Goal: Task Accomplishment & Management: Manage account settings

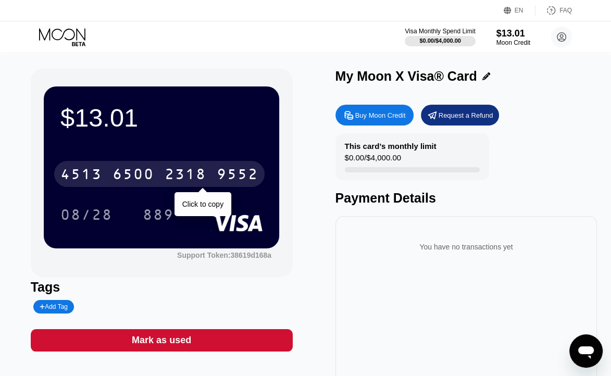
click at [219, 173] on div "9552" at bounding box center [238, 175] width 42 height 17
click at [222, 176] on div "9552" at bounding box center [238, 175] width 42 height 17
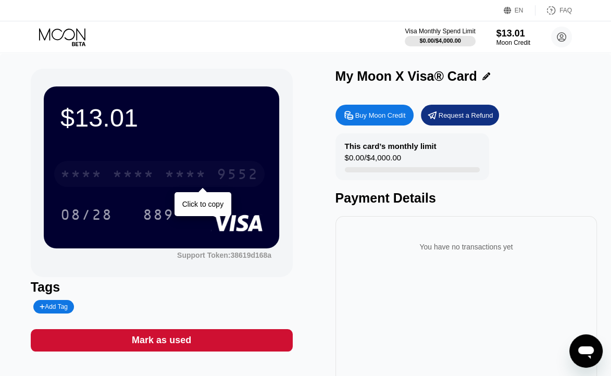
click at [189, 171] on div "* * * *" at bounding box center [186, 175] width 42 height 17
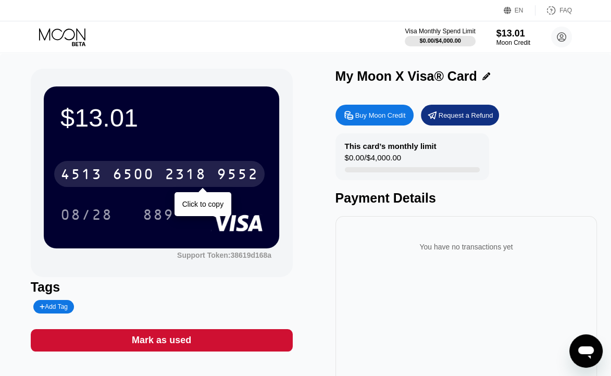
drag, startPoint x: 213, startPoint y: 180, endPoint x: 231, endPoint y: 183, distance: 18.6
click at [213, 180] on div "4513 6500 2318 9552" at bounding box center [159, 174] width 210 height 26
click at [213, 179] on div "* * * * * * * * * * * * 9552" at bounding box center [159, 174] width 210 height 26
click at [195, 173] on div "2318" at bounding box center [186, 175] width 42 height 17
click at [231, 178] on div "9552" at bounding box center [238, 175] width 42 height 17
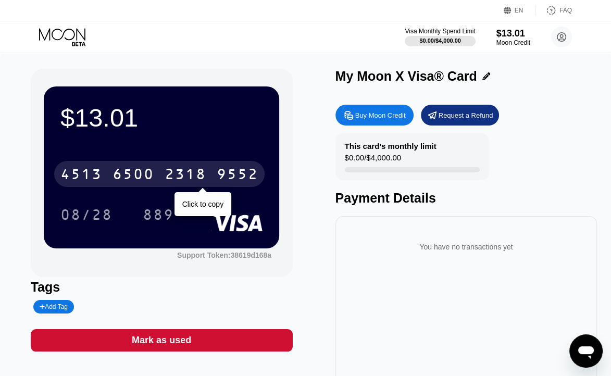
click at [247, 169] on div "9552" at bounding box center [238, 175] width 42 height 17
click at [190, 175] on div "* * * *" at bounding box center [186, 175] width 42 height 17
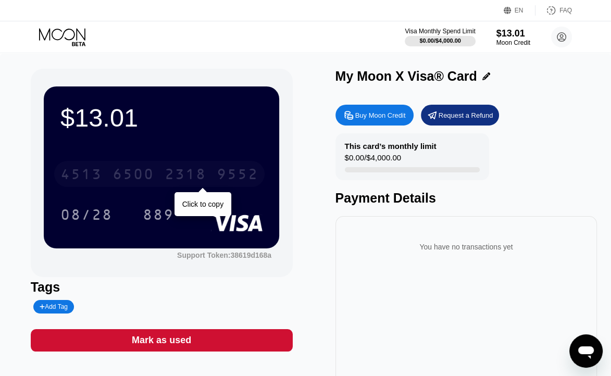
click at [185, 168] on div "4513 6500 2318 9552" at bounding box center [159, 174] width 210 height 26
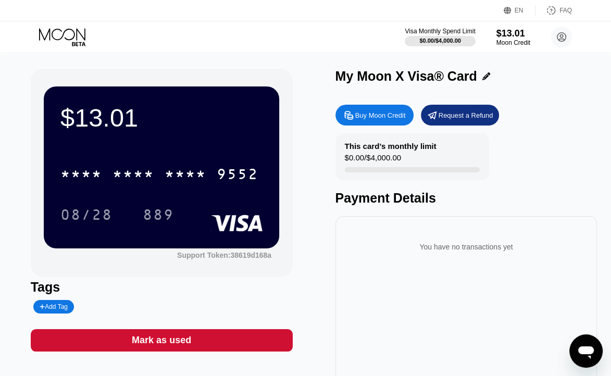
click at [71, 37] on icon at bounding box center [63, 37] width 48 height 18
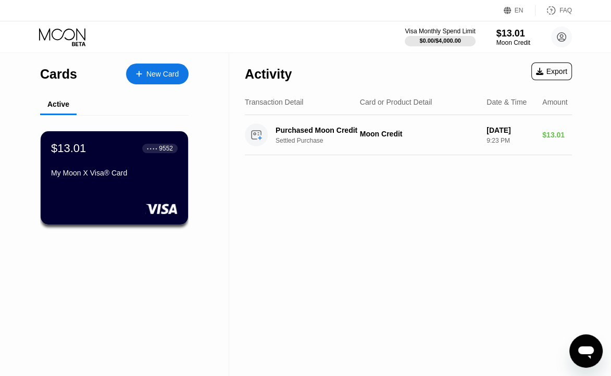
click at [154, 72] on div "New Card" at bounding box center [162, 74] width 32 height 9
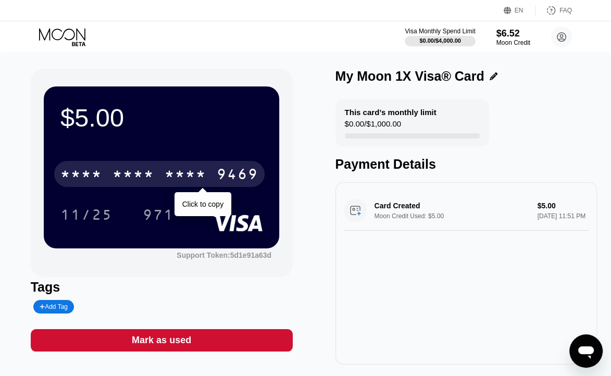
click at [204, 169] on div "* * * *" at bounding box center [186, 175] width 42 height 17
drag, startPoint x: 208, startPoint y: 182, endPoint x: 214, endPoint y: 181, distance: 5.8
click at [208, 182] on div "[CREDIT_CARD_NUMBER]" at bounding box center [159, 174] width 210 height 26
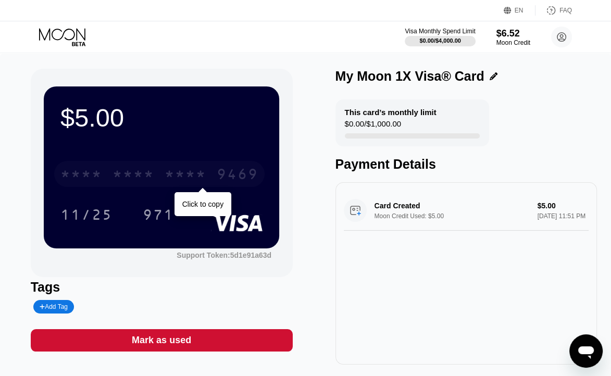
click at [206, 184] on div "* * * *" at bounding box center [186, 175] width 42 height 17
click at [220, 177] on div "9469" at bounding box center [238, 175] width 42 height 17
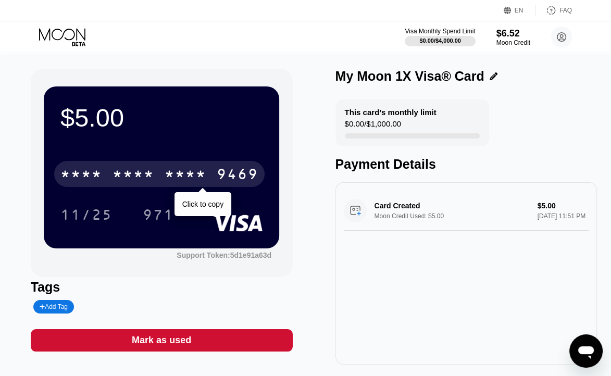
click at [216, 186] on div "* * * * * * * * * * * * 9469" at bounding box center [159, 174] width 210 height 26
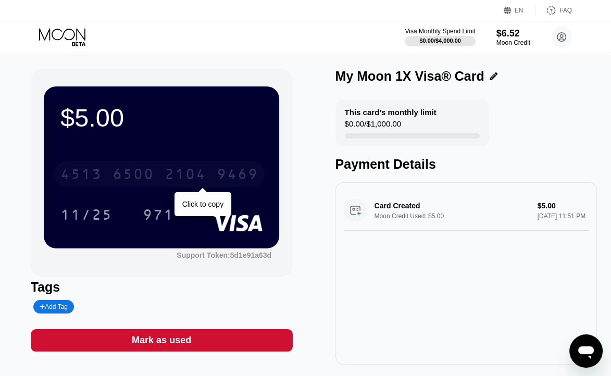
click at [200, 176] on div "2104" at bounding box center [186, 175] width 42 height 17
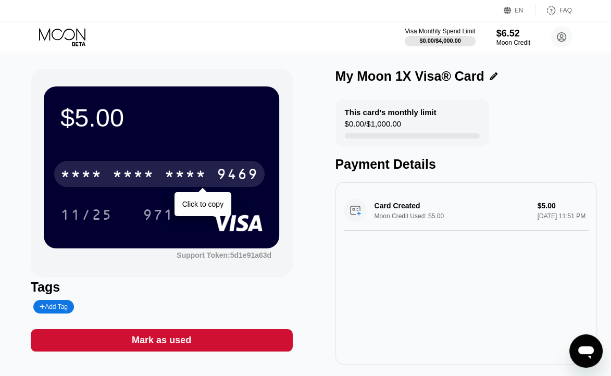
click at [213, 178] on div "* * * * * * * * * * * * 9469" at bounding box center [159, 174] width 210 height 26
